Goal: Navigation & Orientation: Find specific page/section

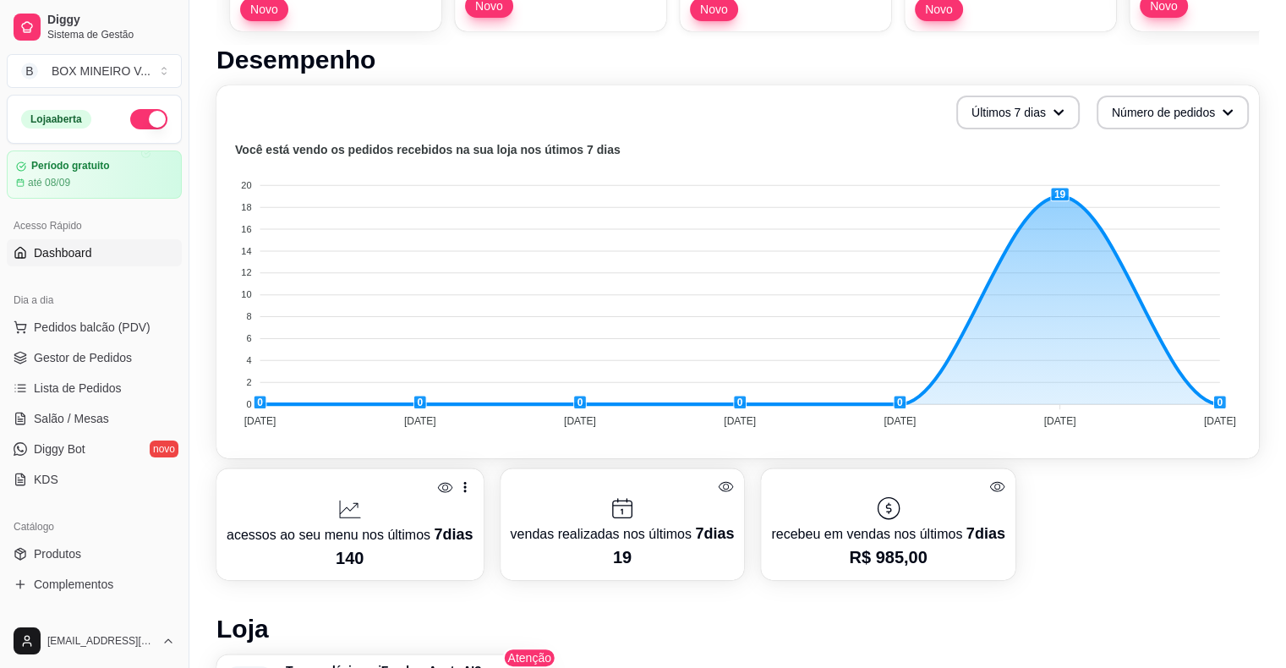
scroll to position [515, 0]
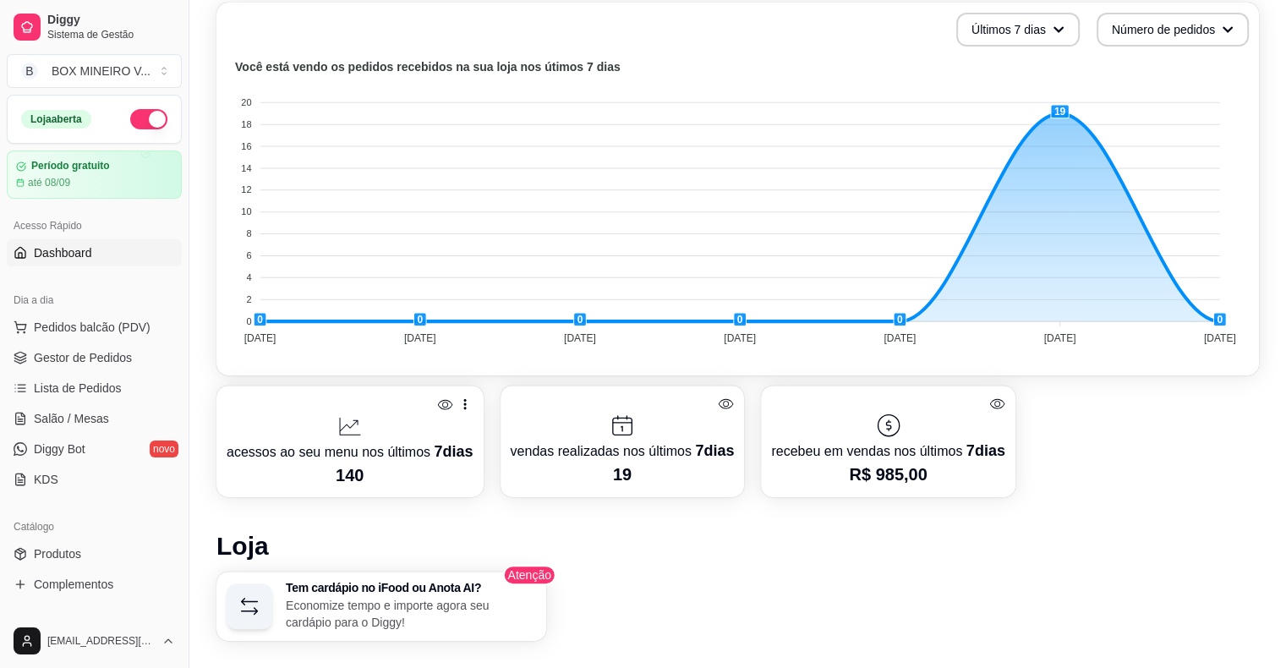
click at [877, 421] on icon at bounding box center [888, 425] width 22 height 22
click at [63, 394] on span "Lista de Pedidos" at bounding box center [78, 388] width 88 height 17
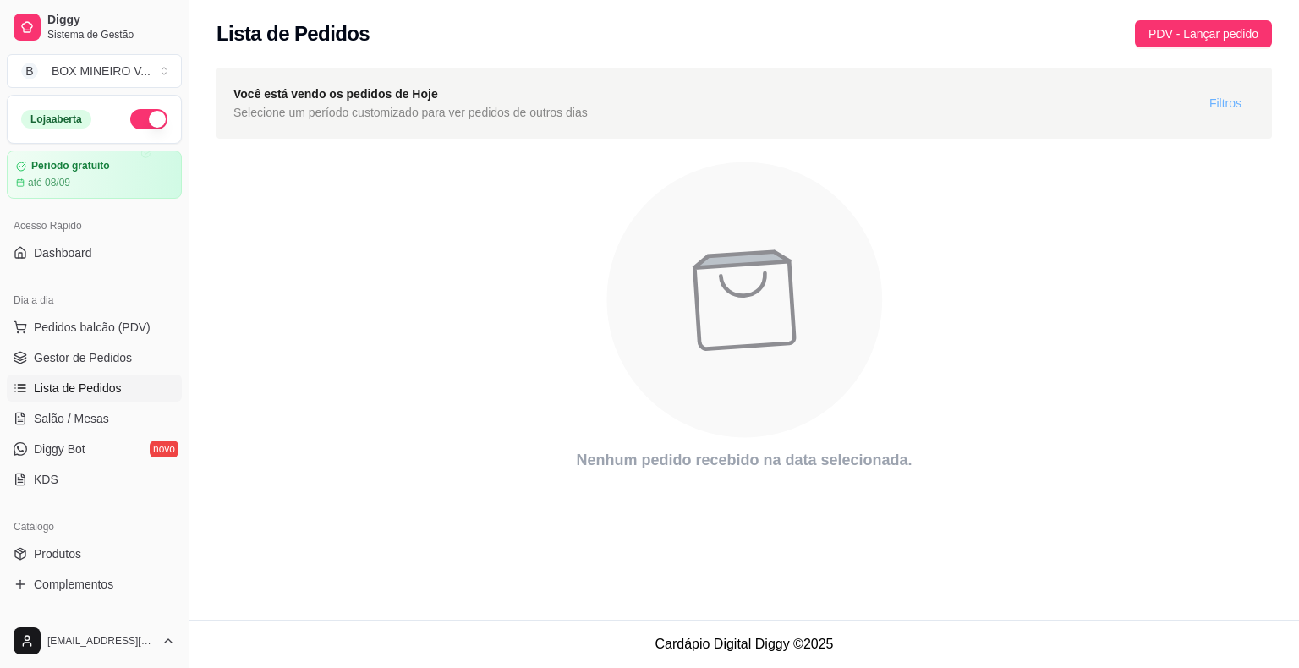
click at [1234, 107] on span "Filtros" at bounding box center [1225, 103] width 32 height 19
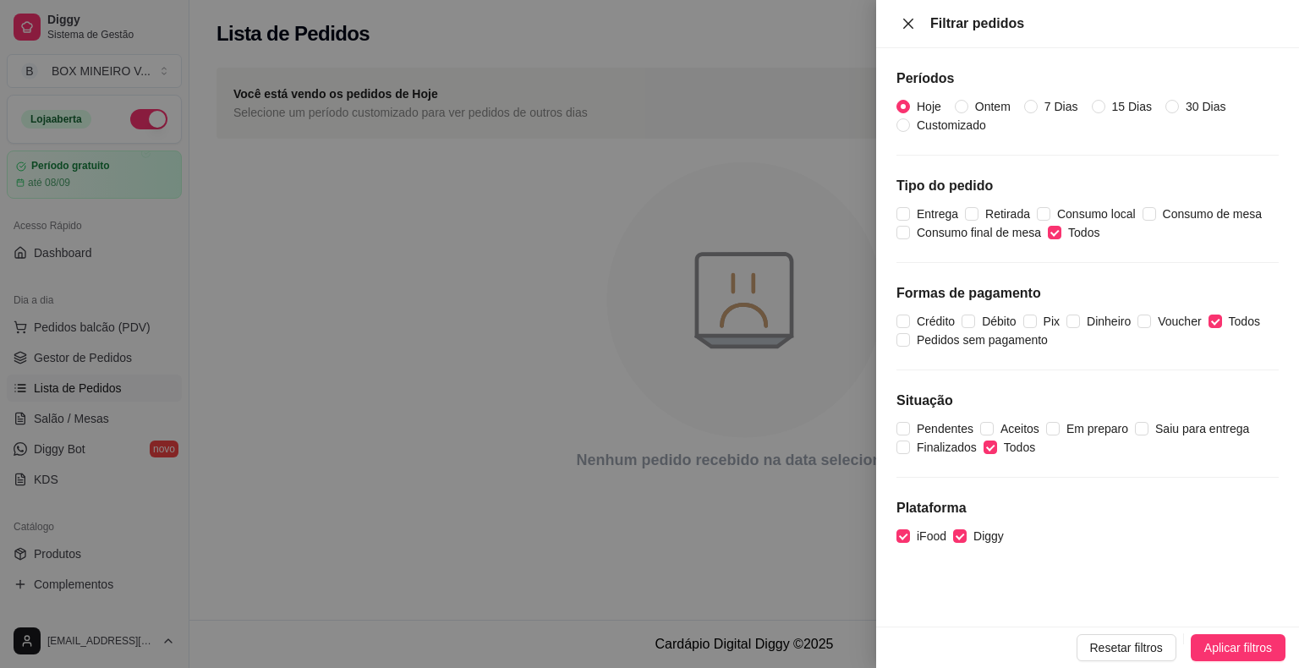
click at [907, 22] on icon "close" at bounding box center [908, 23] width 10 height 10
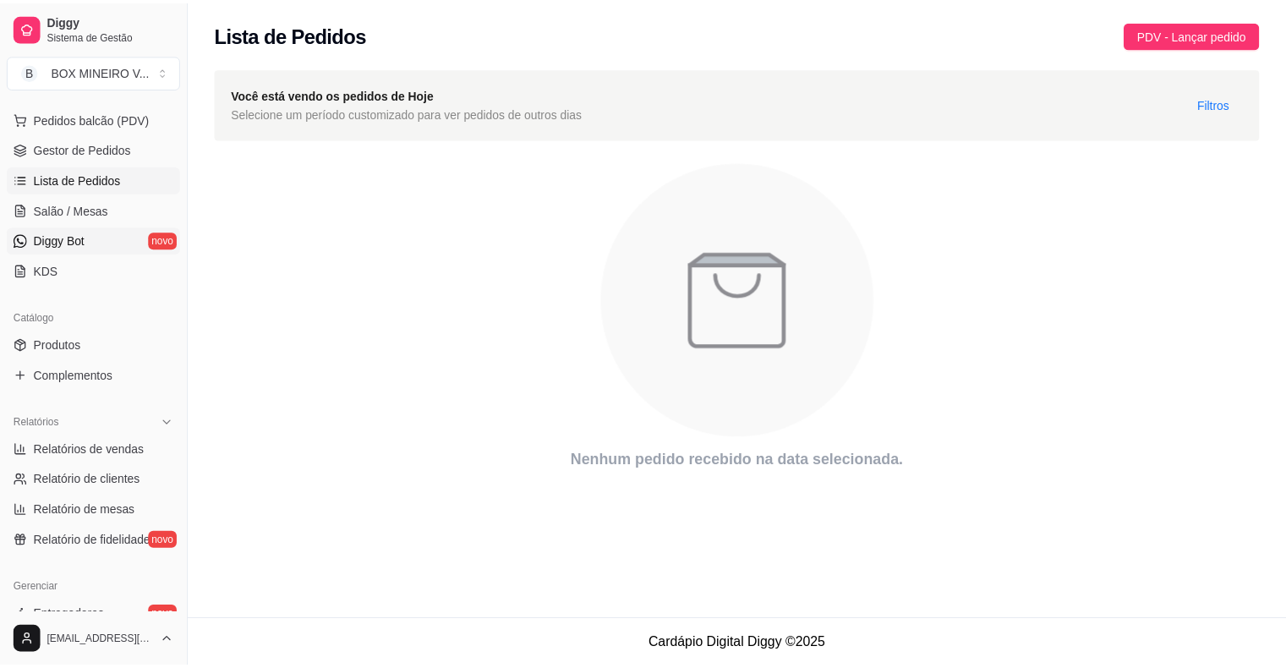
scroll to position [210, 0]
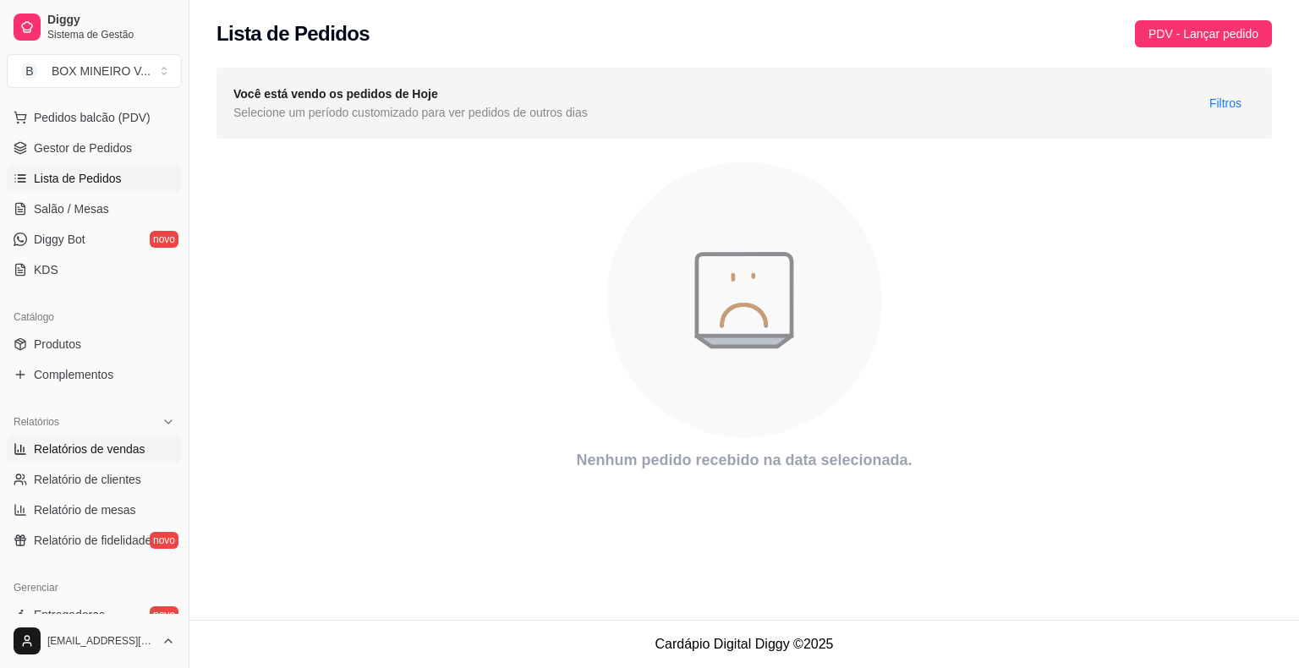
click at [120, 456] on span "Relatórios de vendas" at bounding box center [90, 449] width 112 height 17
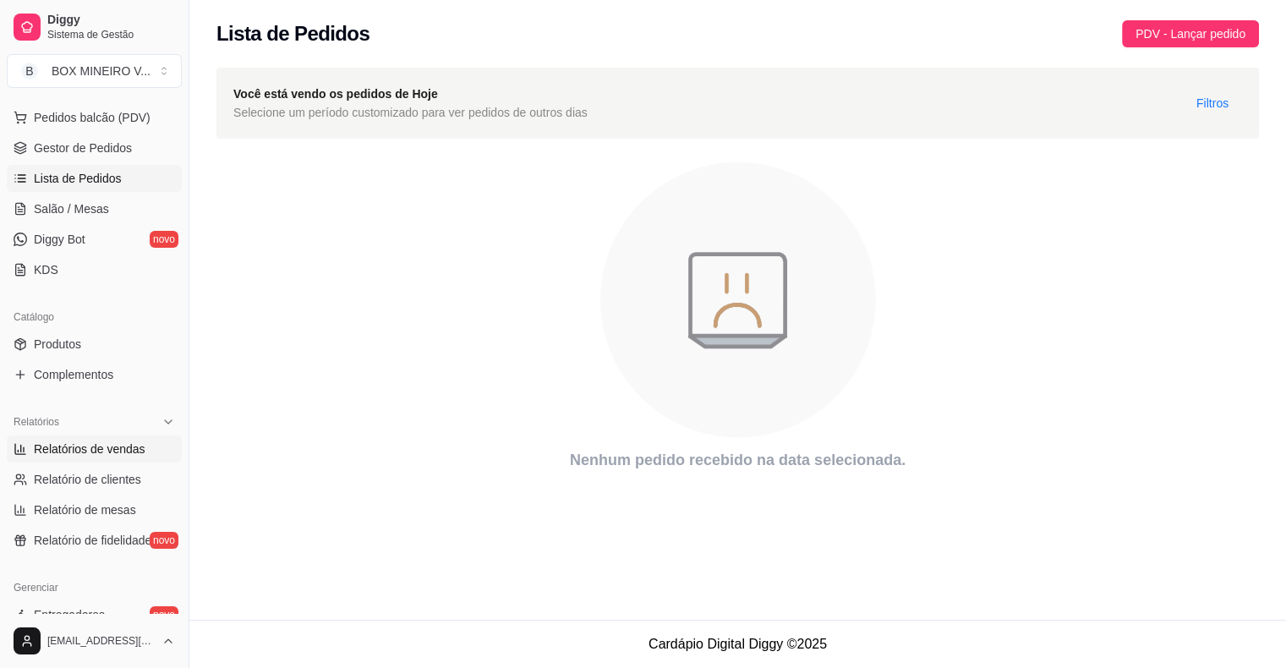
select select "ALL"
select select "0"
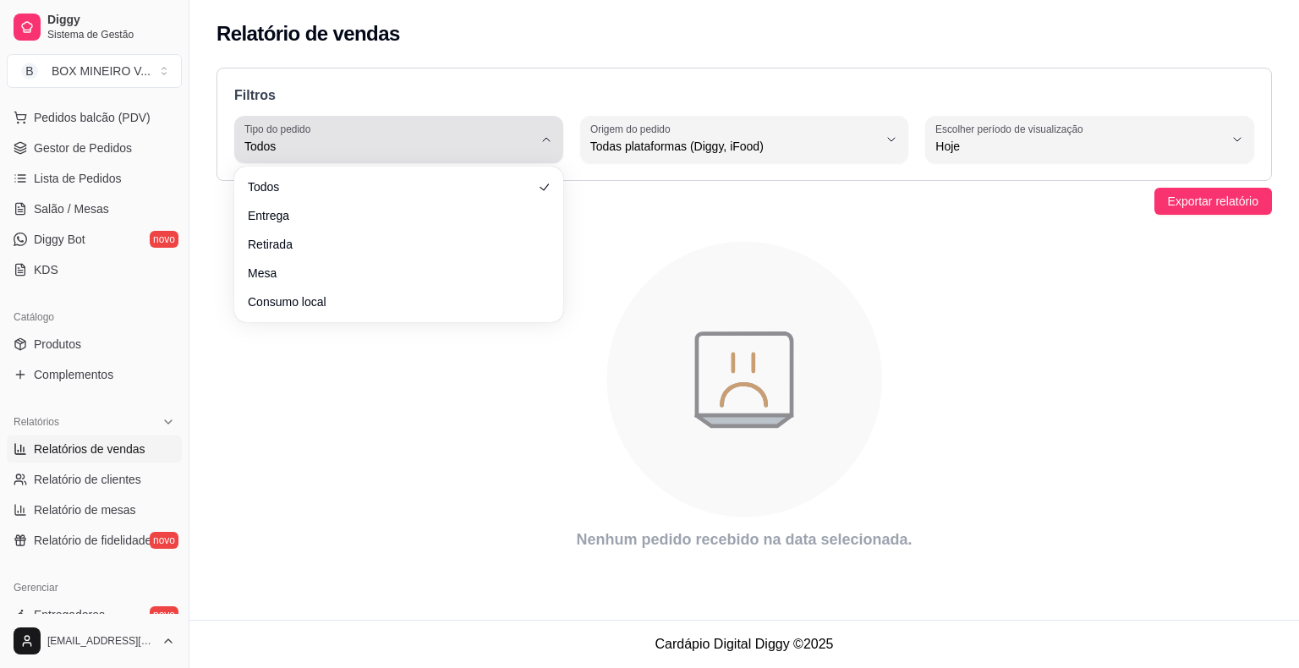
click at [528, 139] on span "Todos" at bounding box center [388, 146] width 288 height 17
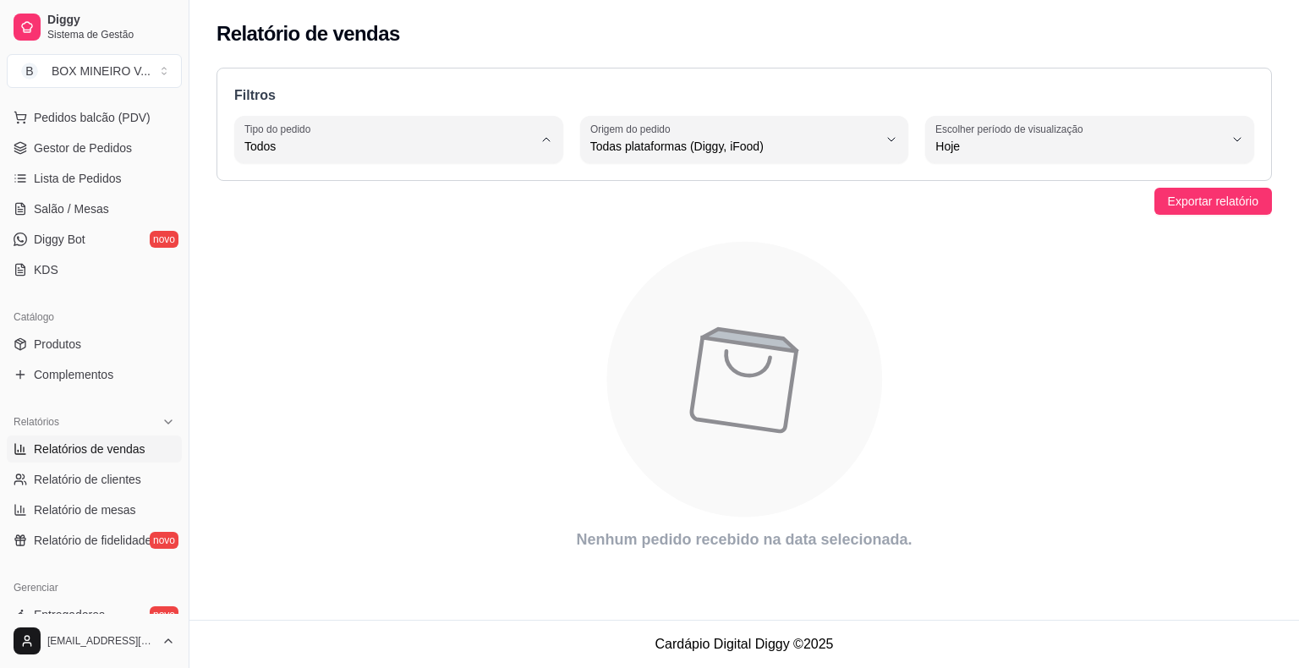
click at [514, 188] on span "Todos" at bounding box center [390, 186] width 273 height 16
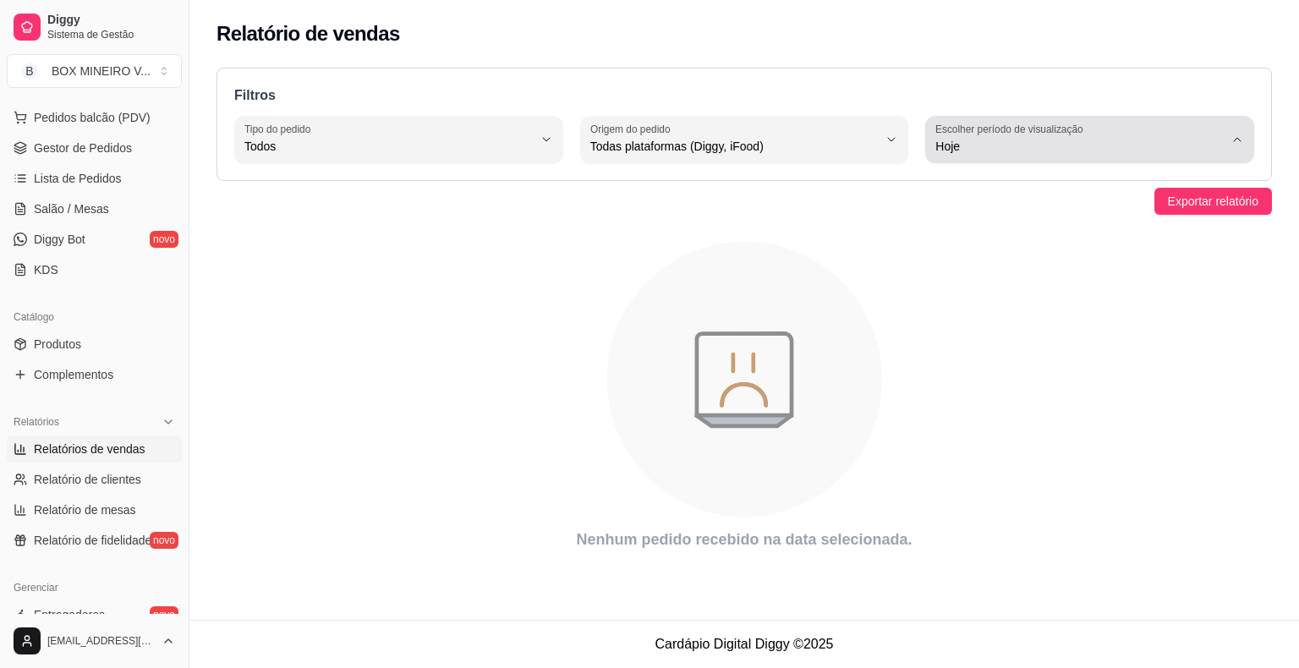
click at [1013, 127] on label "Escolher período de visualização" at bounding box center [1011, 129] width 153 height 14
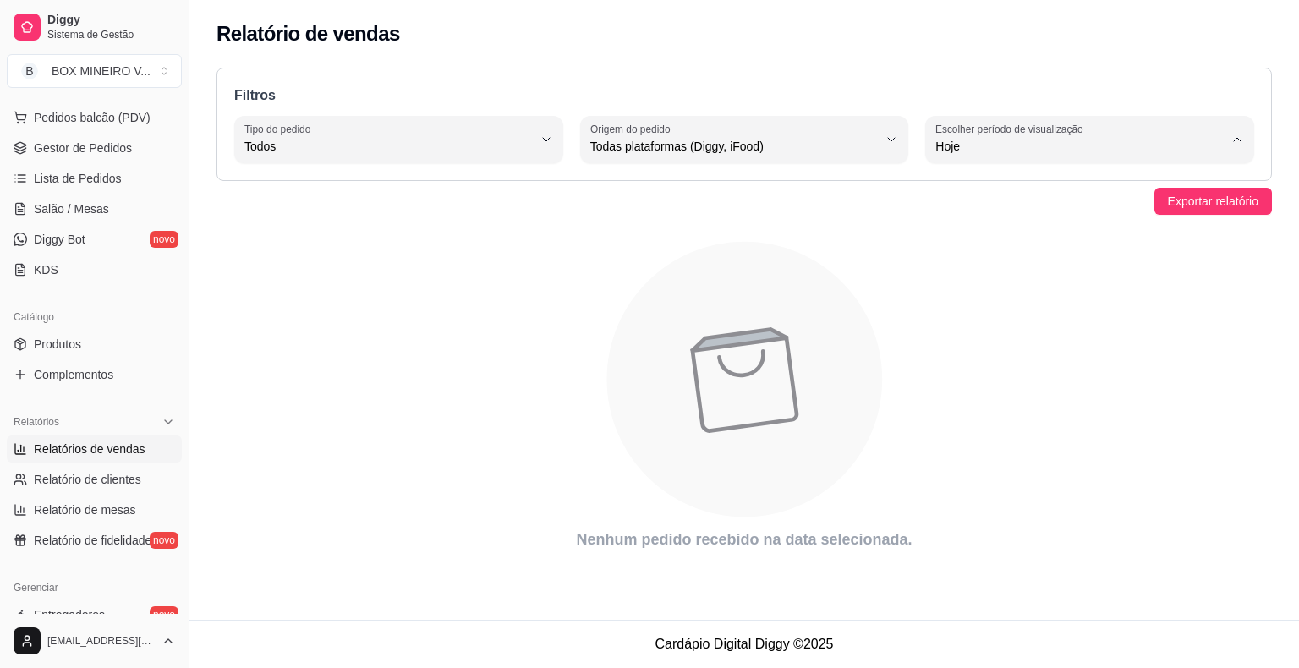
click at [983, 249] on span "7 dias" at bounding box center [1081, 241] width 273 height 16
type input "7"
select select "7"
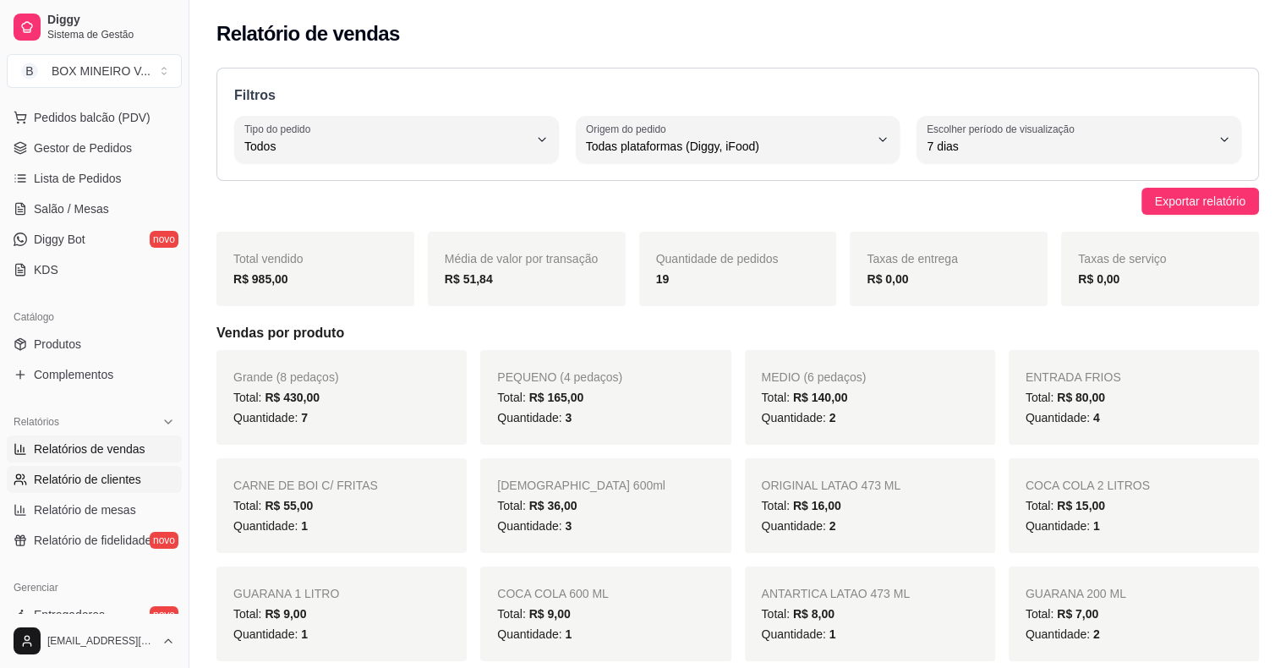
click at [51, 480] on span "Relatório de clientes" at bounding box center [87, 479] width 107 height 17
select select "30"
select select "HIGHEST_TOTAL_SPENT_WITH_ORDERS"
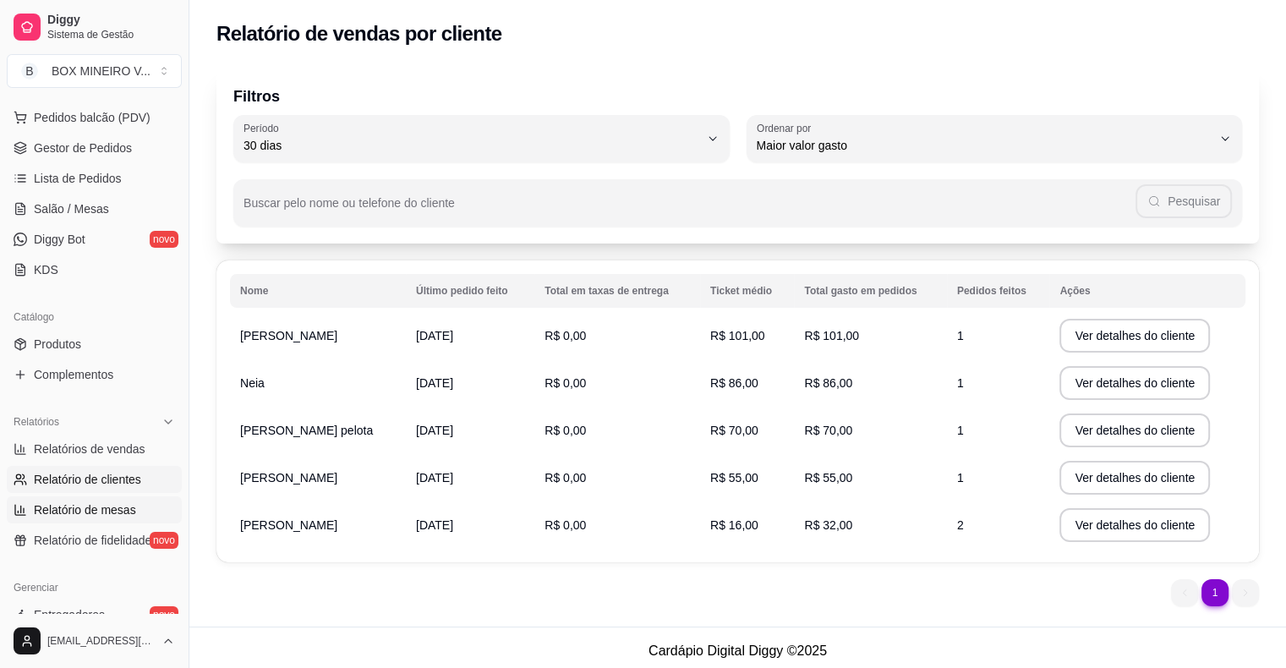
click at [93, 509] on span "Relatório de mesas" at bounding box center [85, 509] width 102 height 17
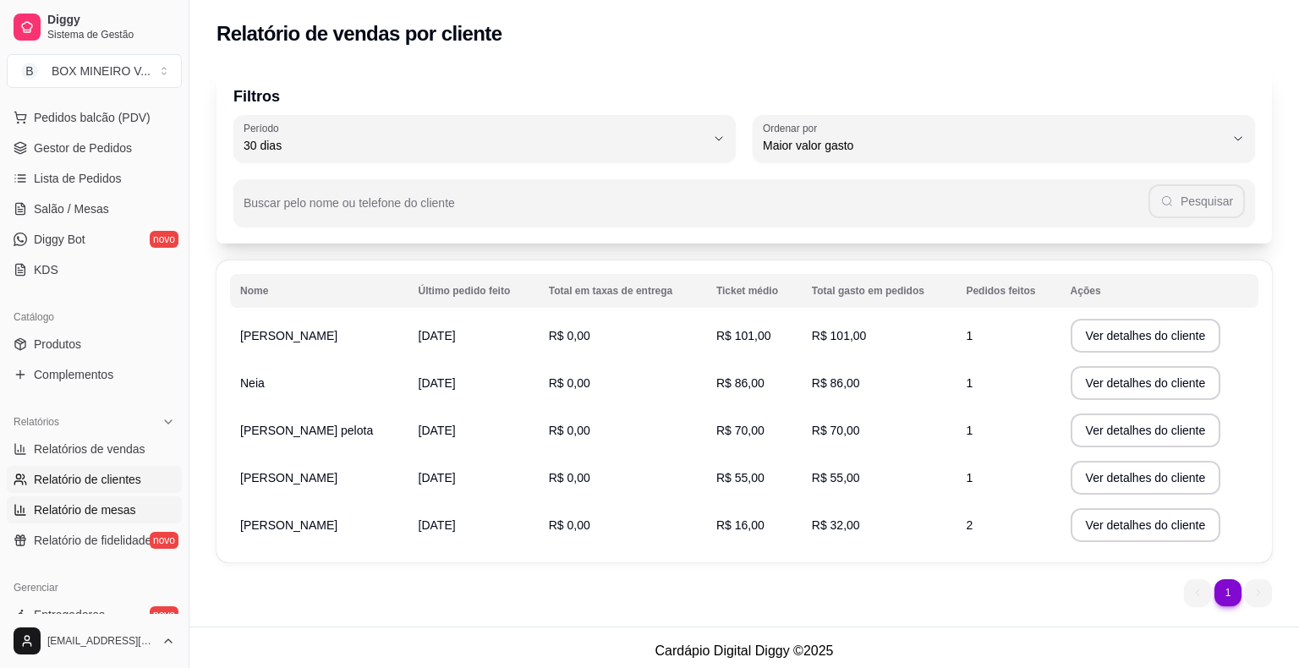
select select "TOTAL_OF_ORDERS"
select select "7"
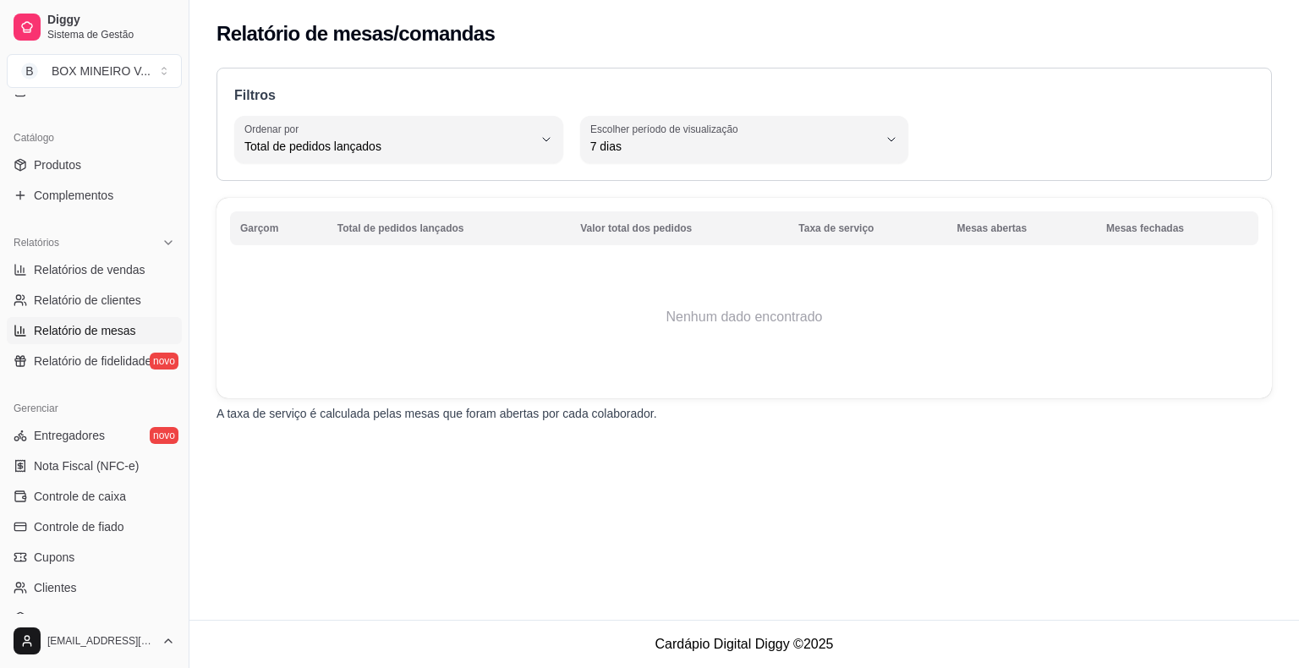
scroll to position [396, 0]
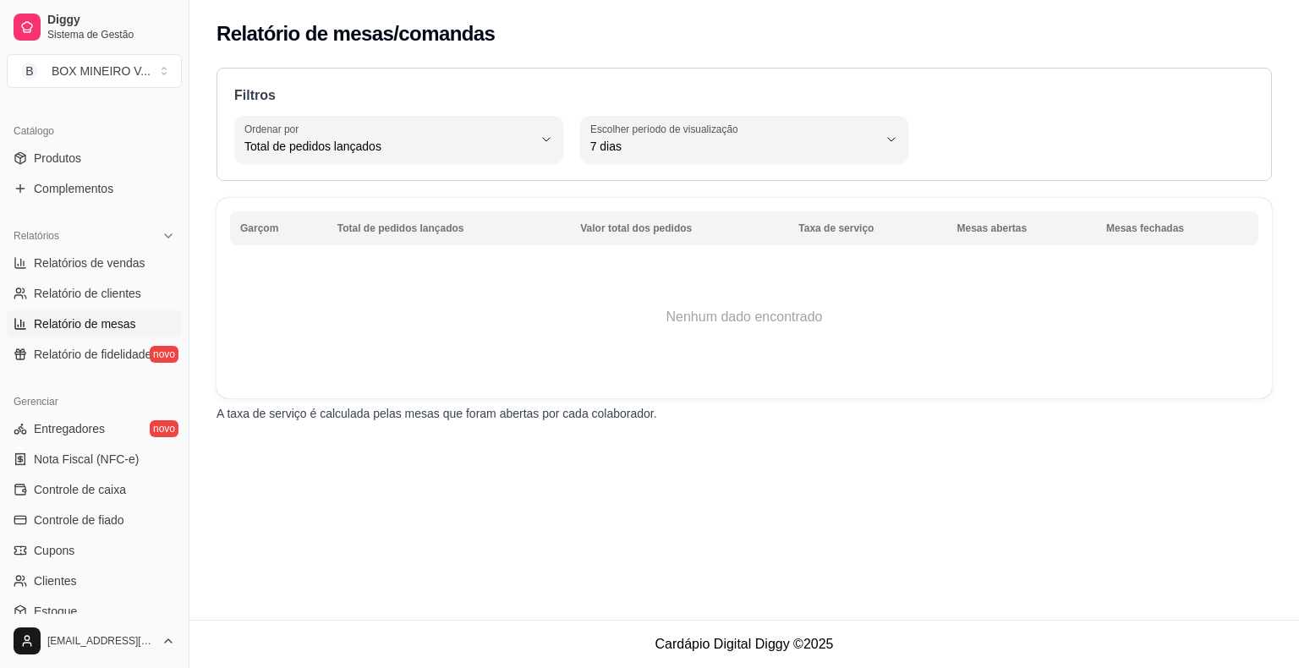
click at [109, 496] on span "Controle de caixa" at bounding box center [80, 489] width 92 height 17
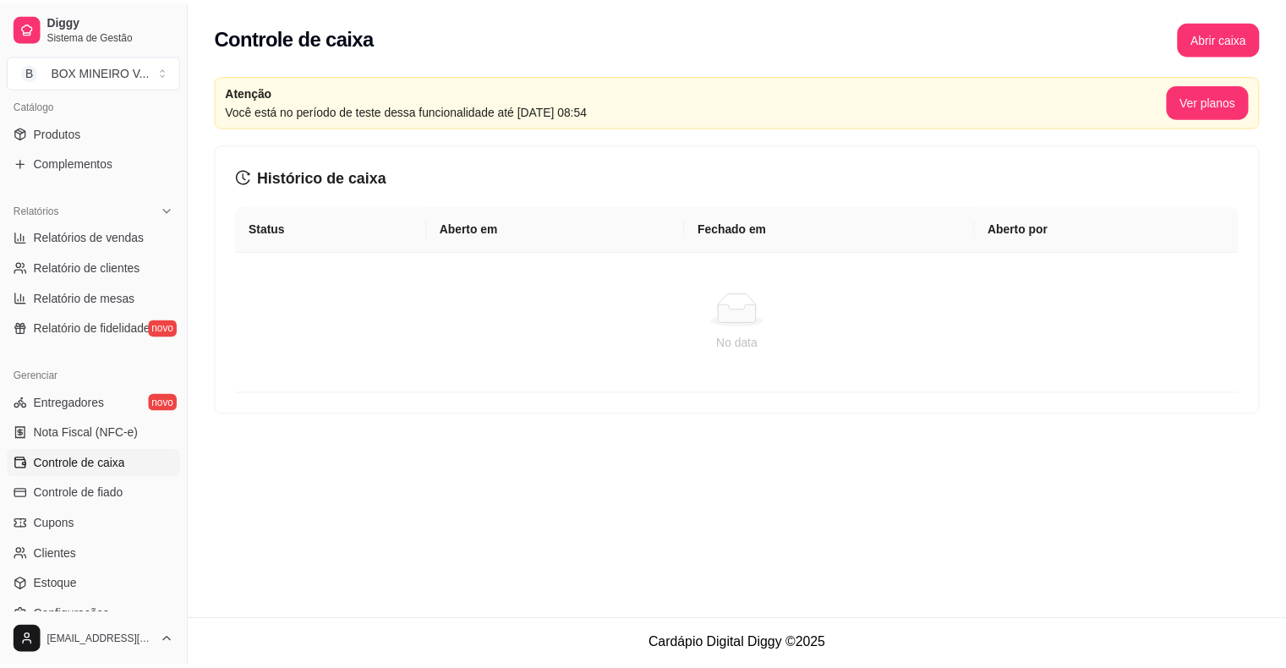
scroll to position [548, 0]
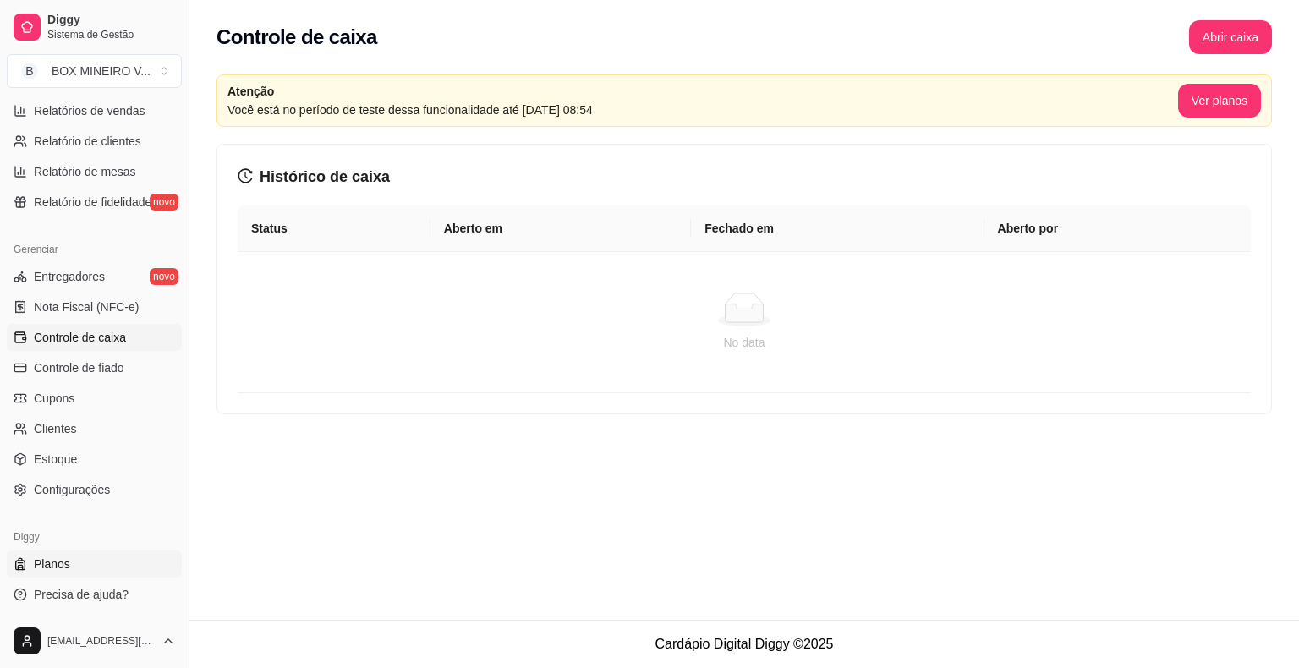
click at [90, 567] on link "Planos" at bounding box center [94, 564] width 175 height 27
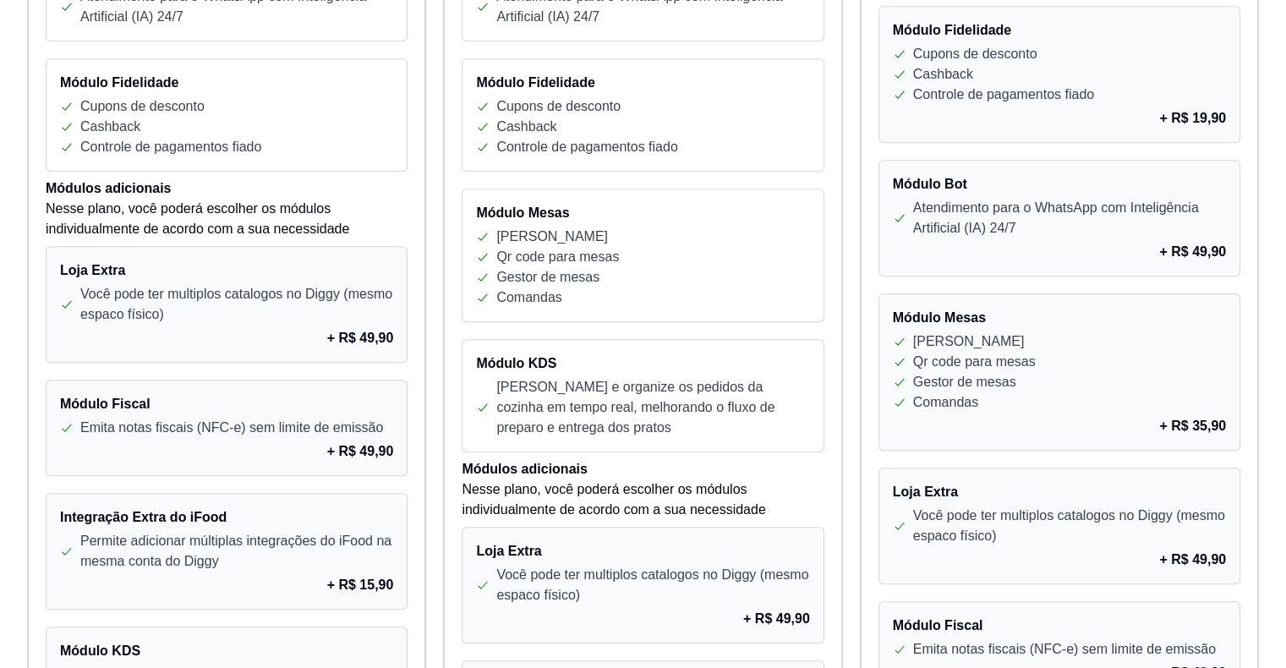
scroll to position [812, 0]
